Goal: Find contact information: Find contact information

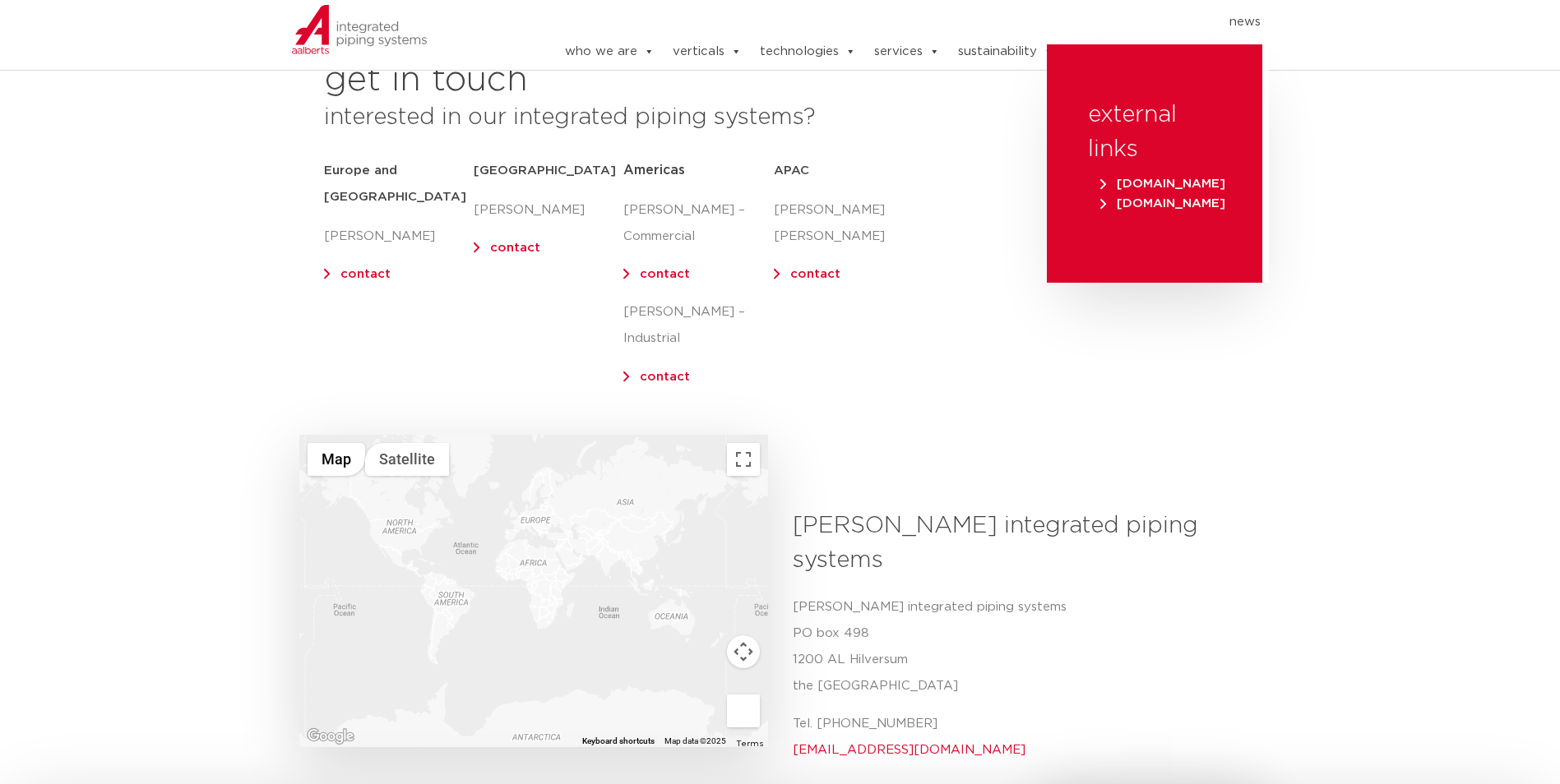
scroll to position [165, 0]
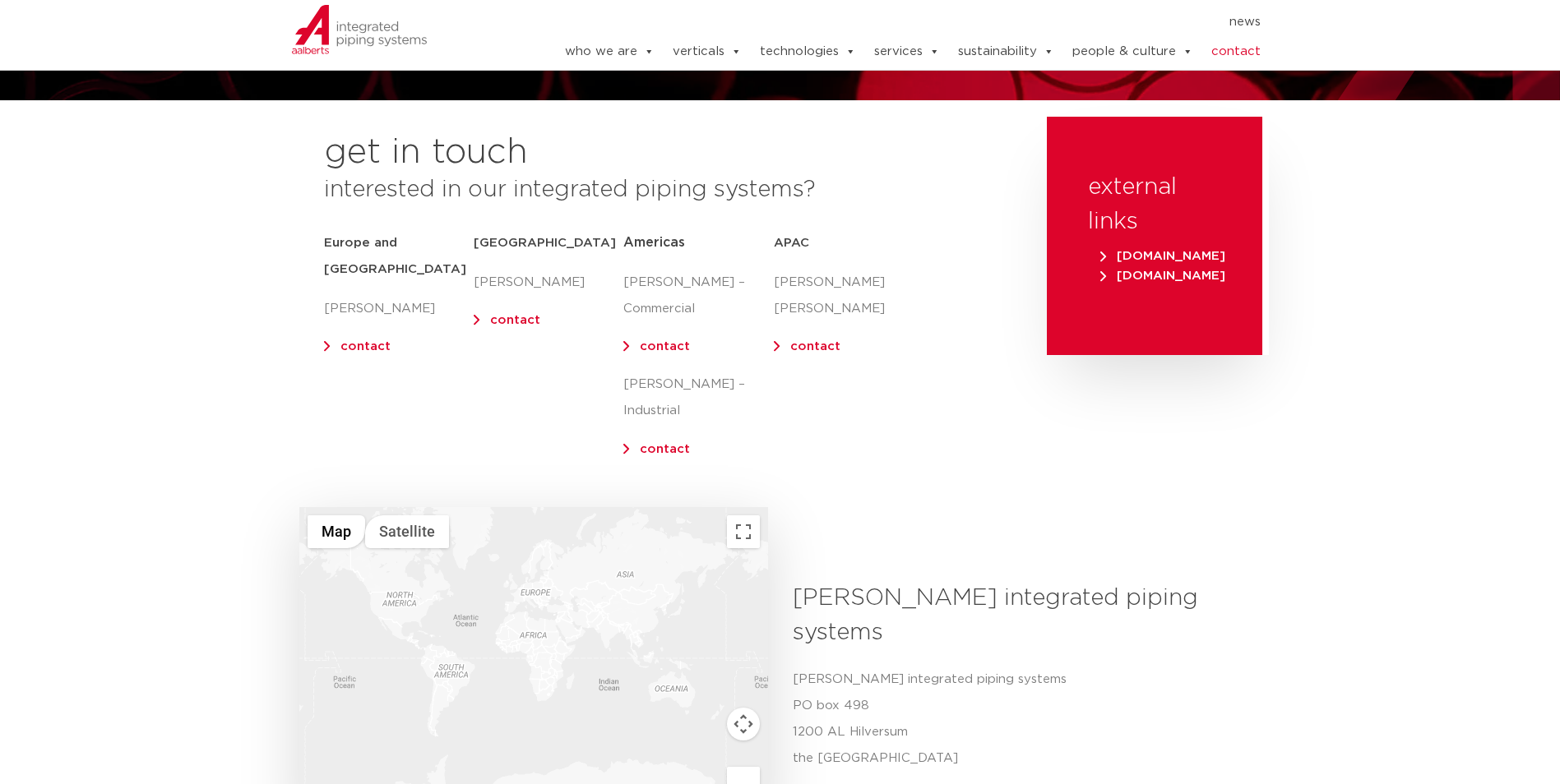
click at [666, 348] on link "contact" at bounding box center [664, 346] width 50 height 12
click at [666, 306] on p "[PERSON_NAME] – Commercial" at bounding box center [698, 296] width 150 height 52
click at [655, 344] on link "contact" at bounding box center [664, 346] width 50 height 12
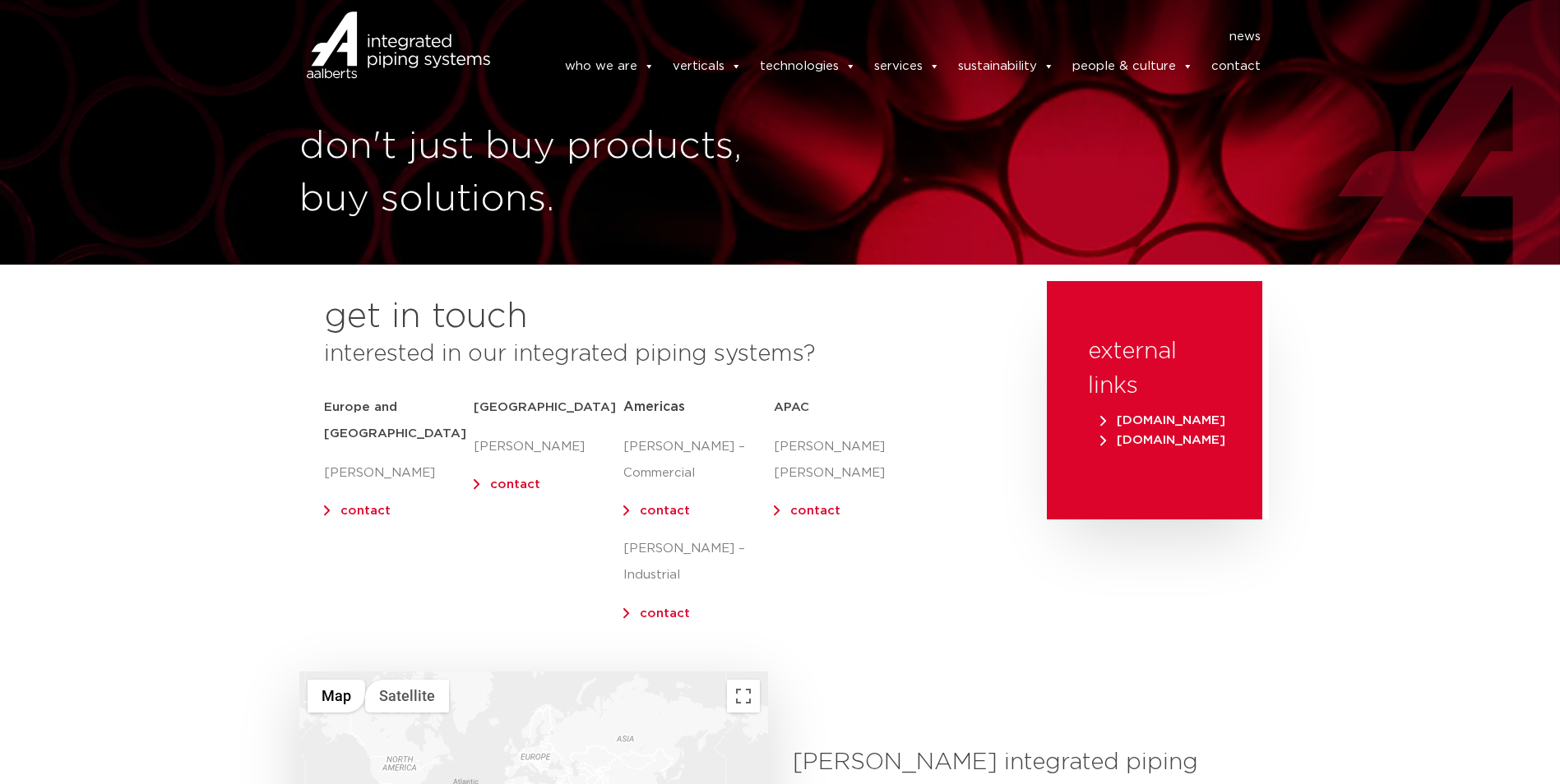
click at [1249, 74] on link "contact" at bounding box center [1236, 66] width 50 height 33
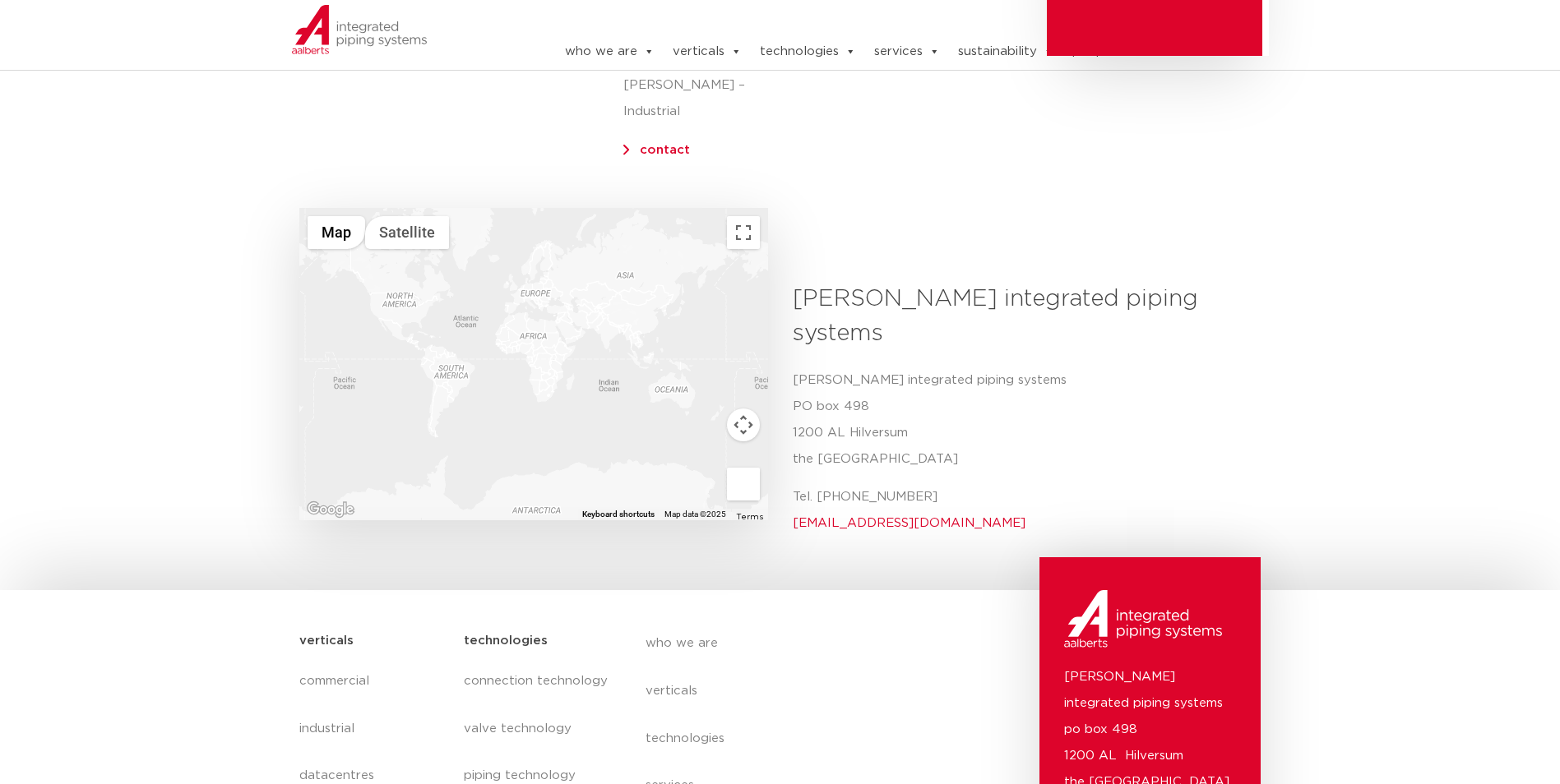
scroll to position [687, 0]
